Goal: Transaction & Acquisition: Purchase product/service

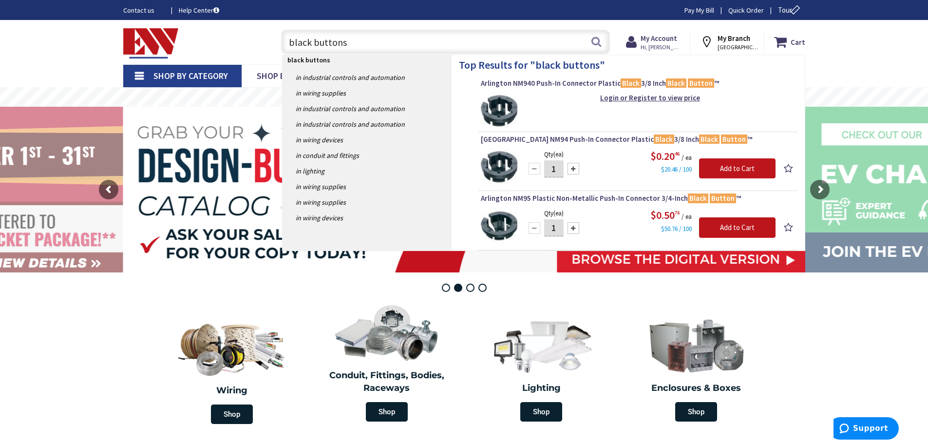
click at [358, 41] on input "black buttons" at bounding box center [445, 42] width 329 height 24
drag, startPoint x: 370, startPoint y: 39, endPoint x: 269, endPoint y: 40, distance: 100.9
click at [269, 40] on div "black buttons black buttons Search" at bounding box center [443, 41] width 348 height 31
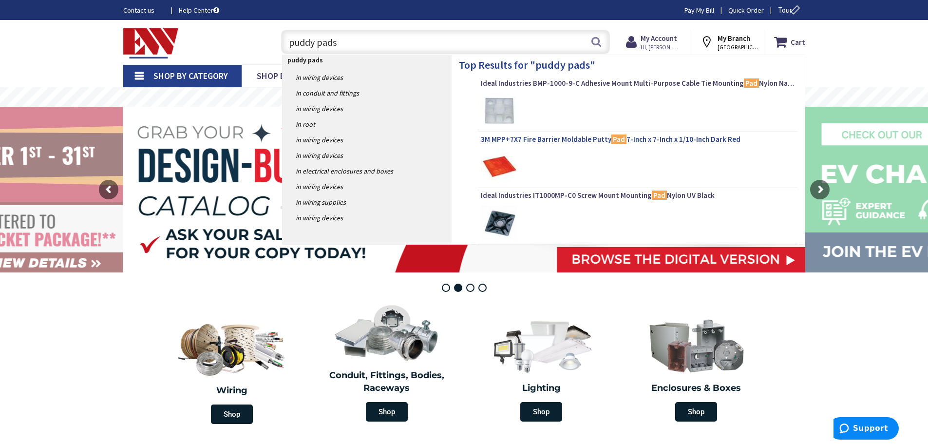
type input "puddy pads"
